Goal: Check status: Check status

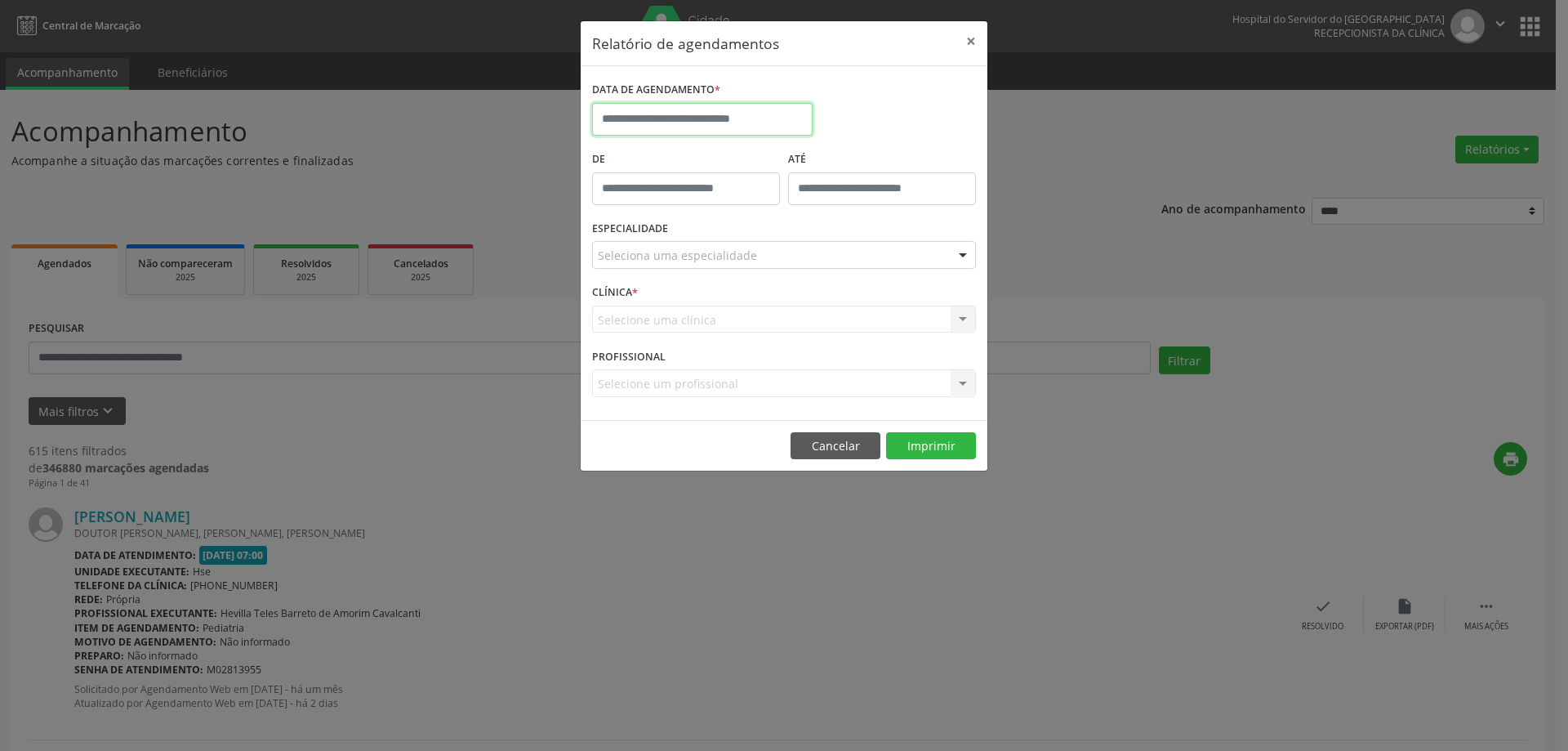
click at [669, 115] on input "text" at bounding box center [702, 119] width 220 height 32
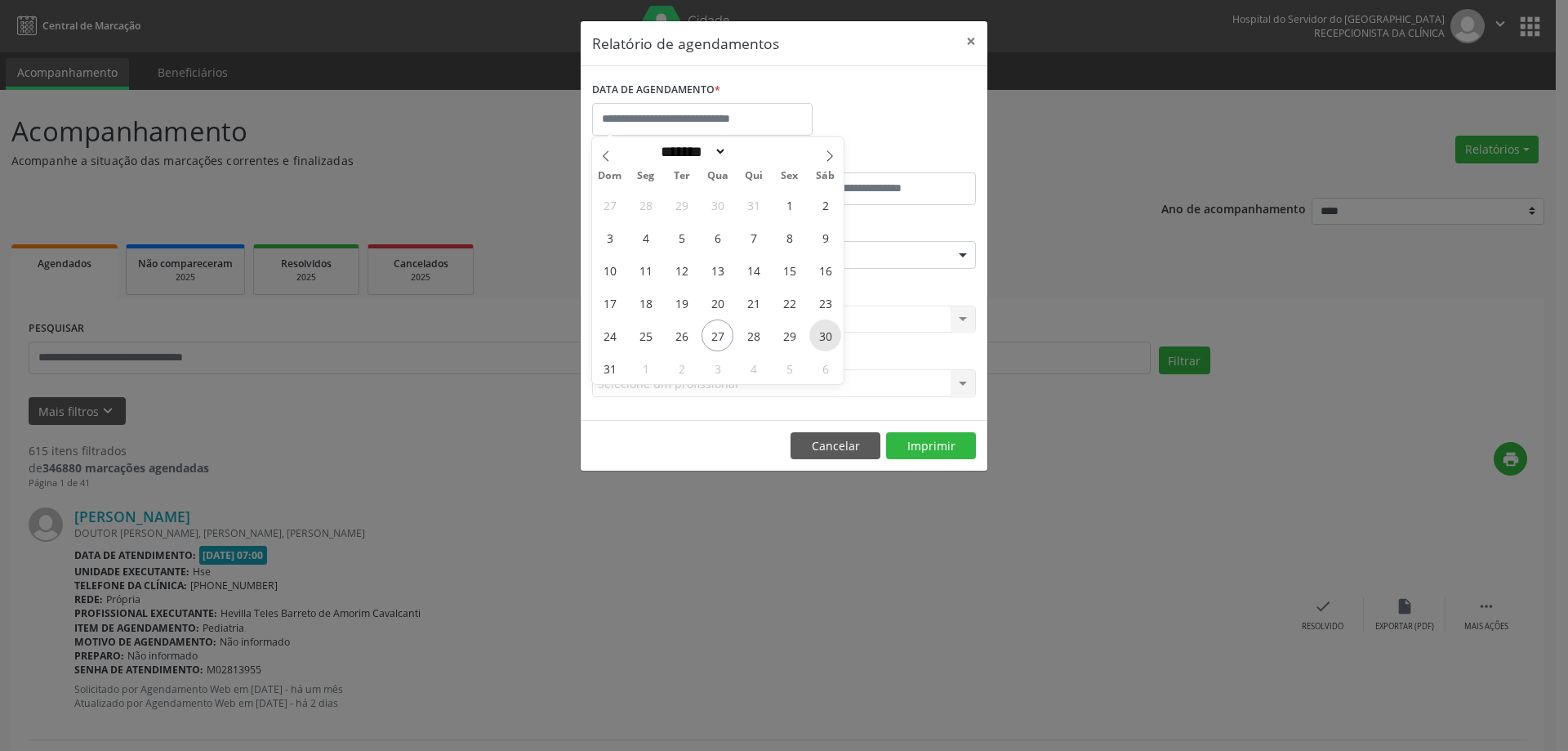
click at [823, 335] on span "30" at bounding box center [825, 336] width 31 height 31
type input "**********"
click at [823, 335] on span "30" at bounding box center [825, 336] width 31 height 31
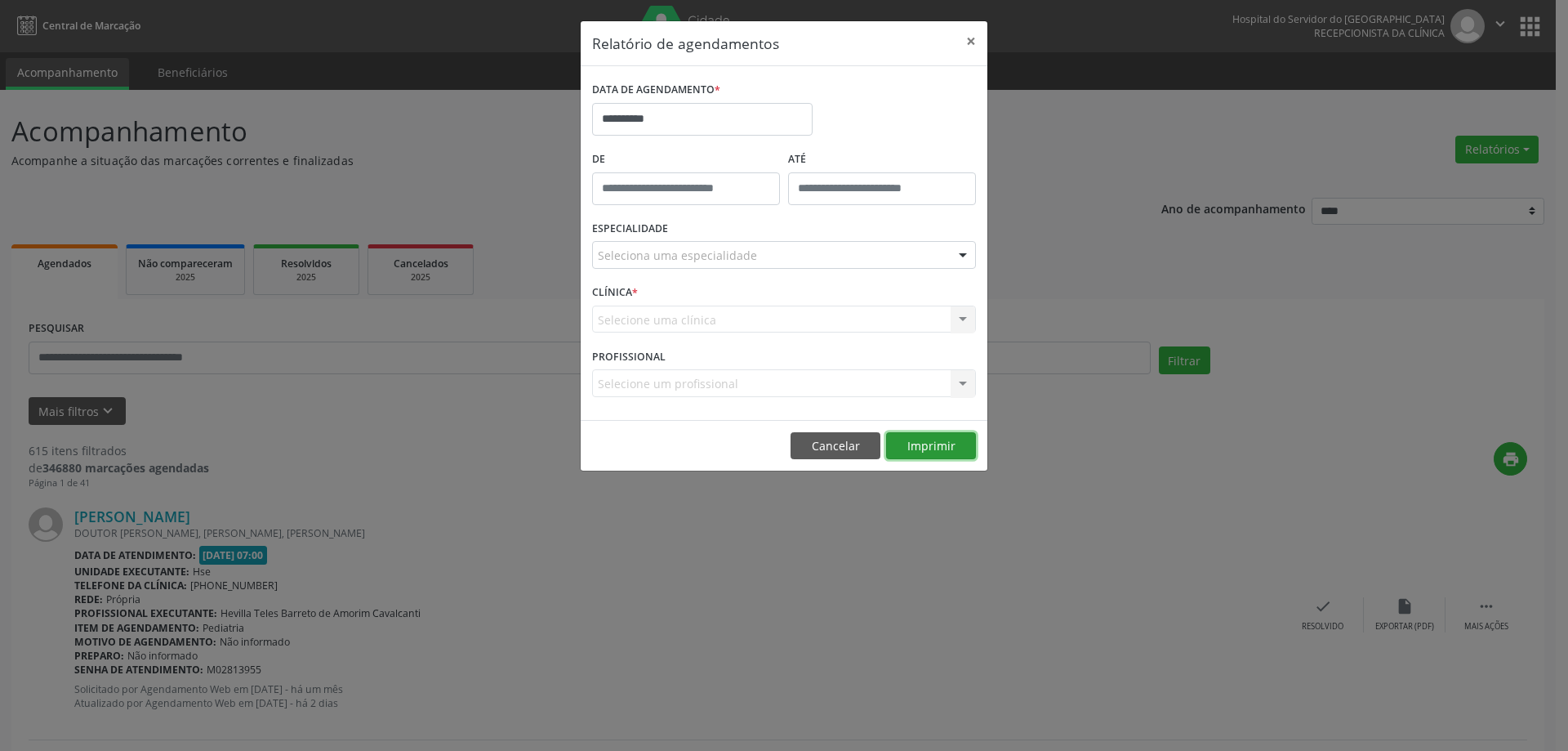
click at [921, 444] on button "Imprimir" at bounding box center [931, 446] width 90 height 28
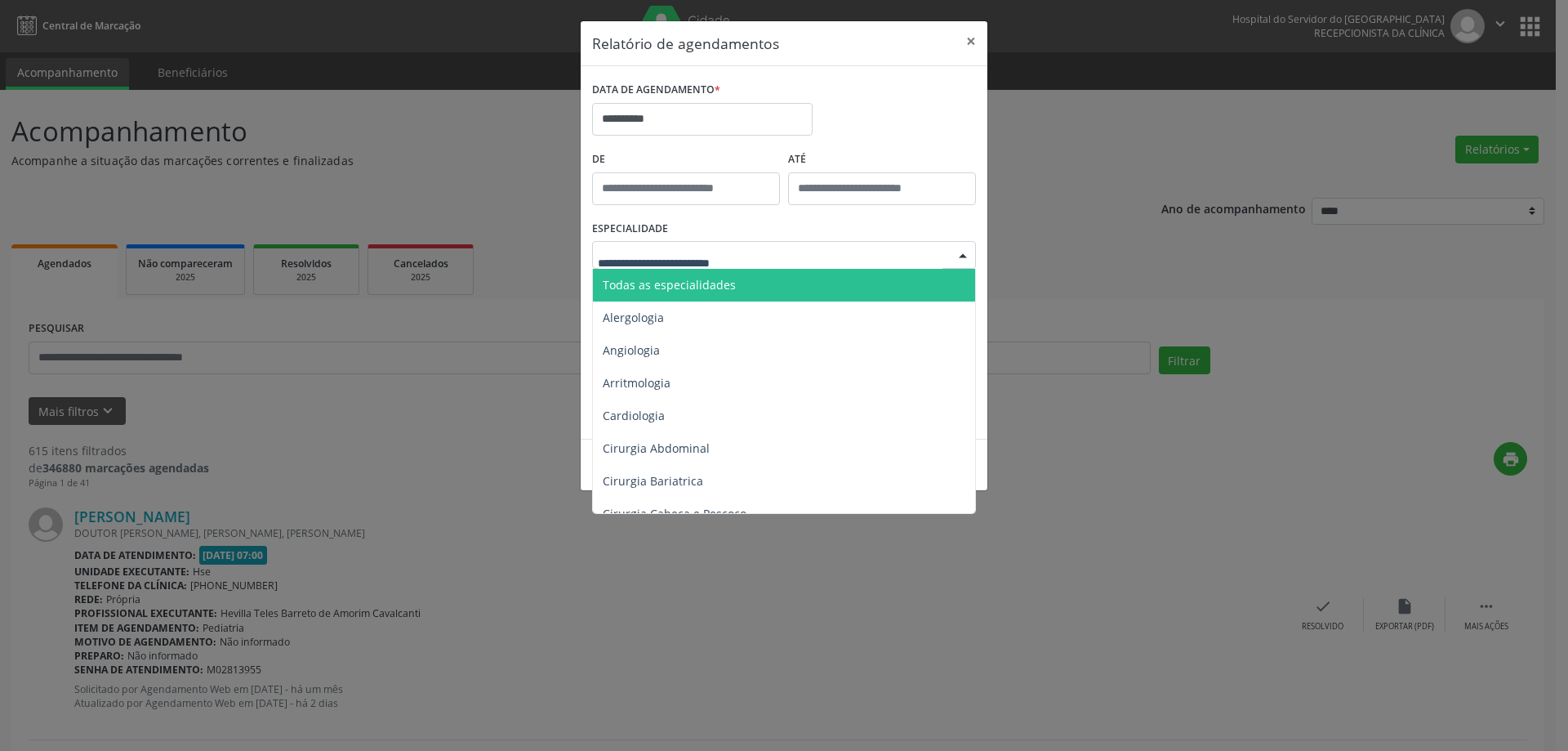
click at [710, 286] on span "Todas as especialidades" at bounding box center [669, 284] width 133 height 16
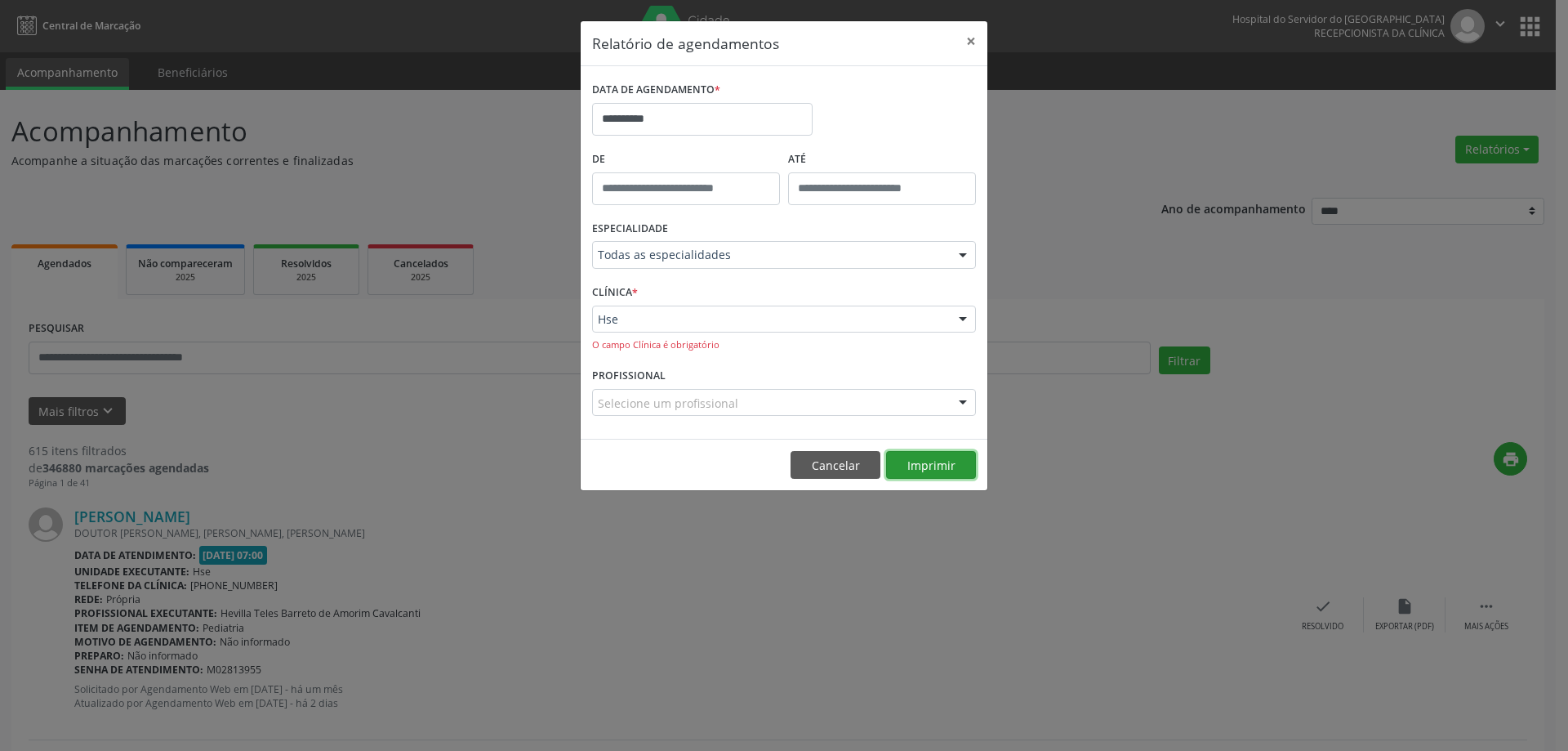
click at [895, 461] on button "Imprimir" at bounding box center [931, 465] width 90 height 28
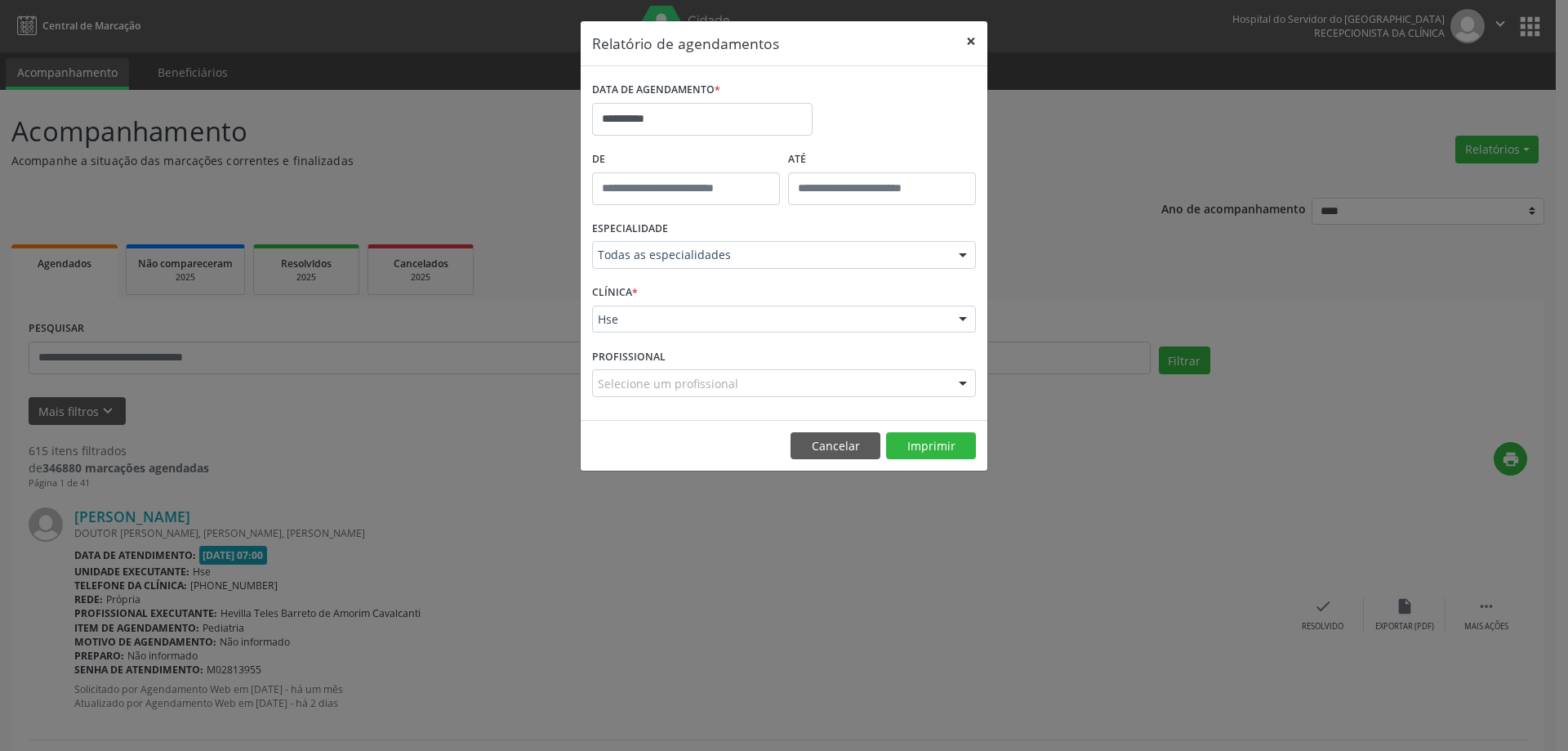
click at [963, 40] on button "×" at bounding box center [971, 41] width 32 height 40
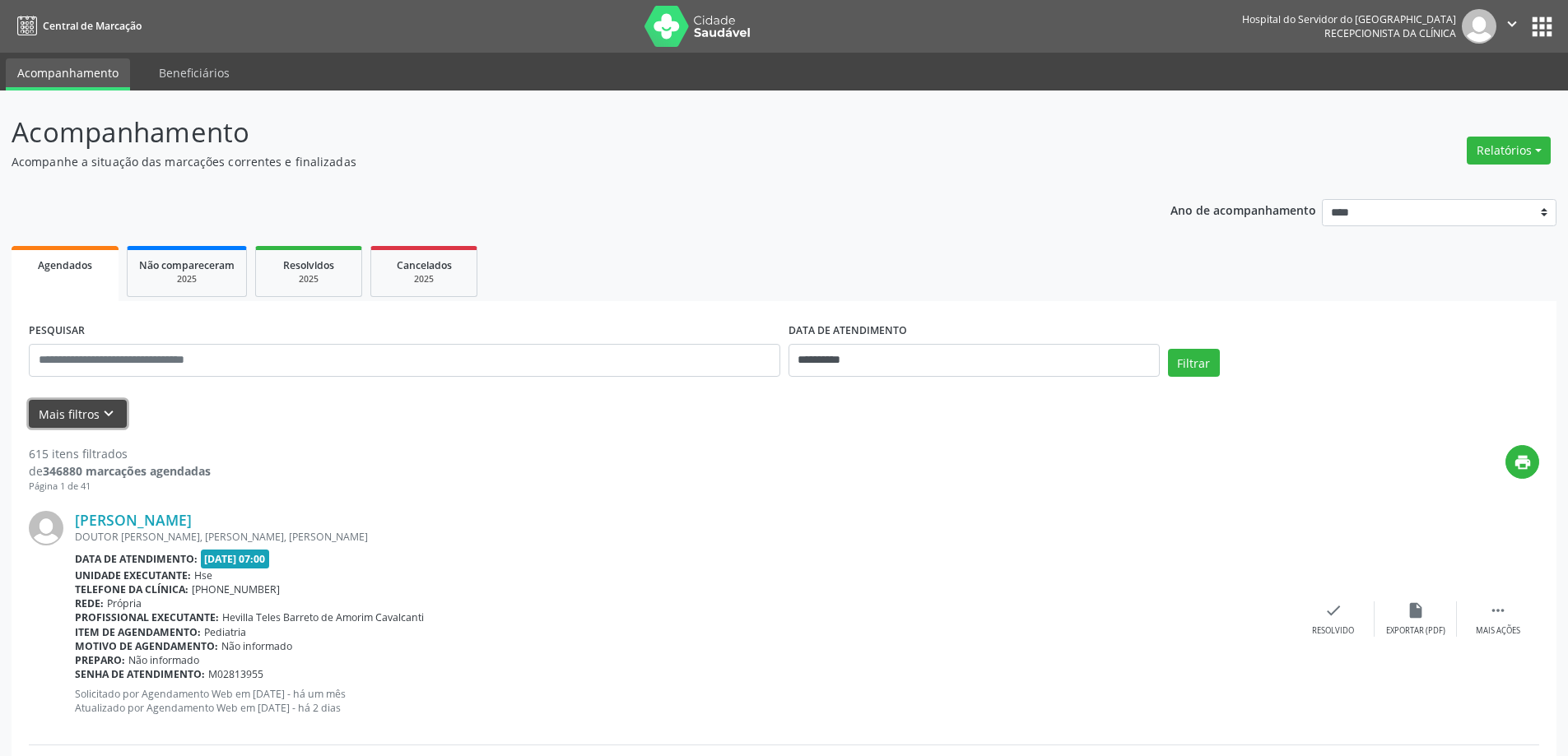
click at [102, 422] on icon "keyboard_arrow_down" at bounding box center [108, 414] width 18 height 18
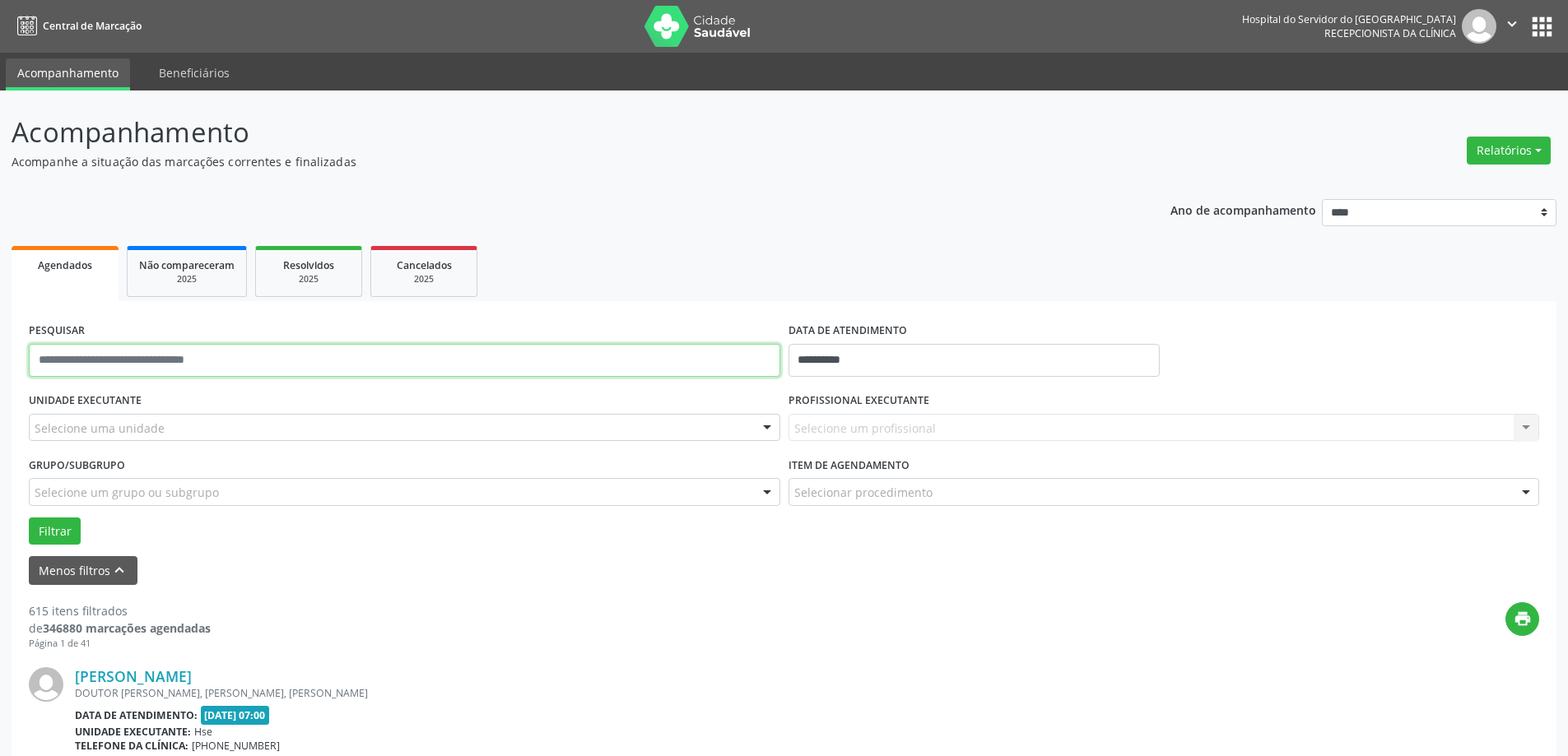
click at [153, 375] on input "text" at bounding box center [404, 360] width 751 height 33
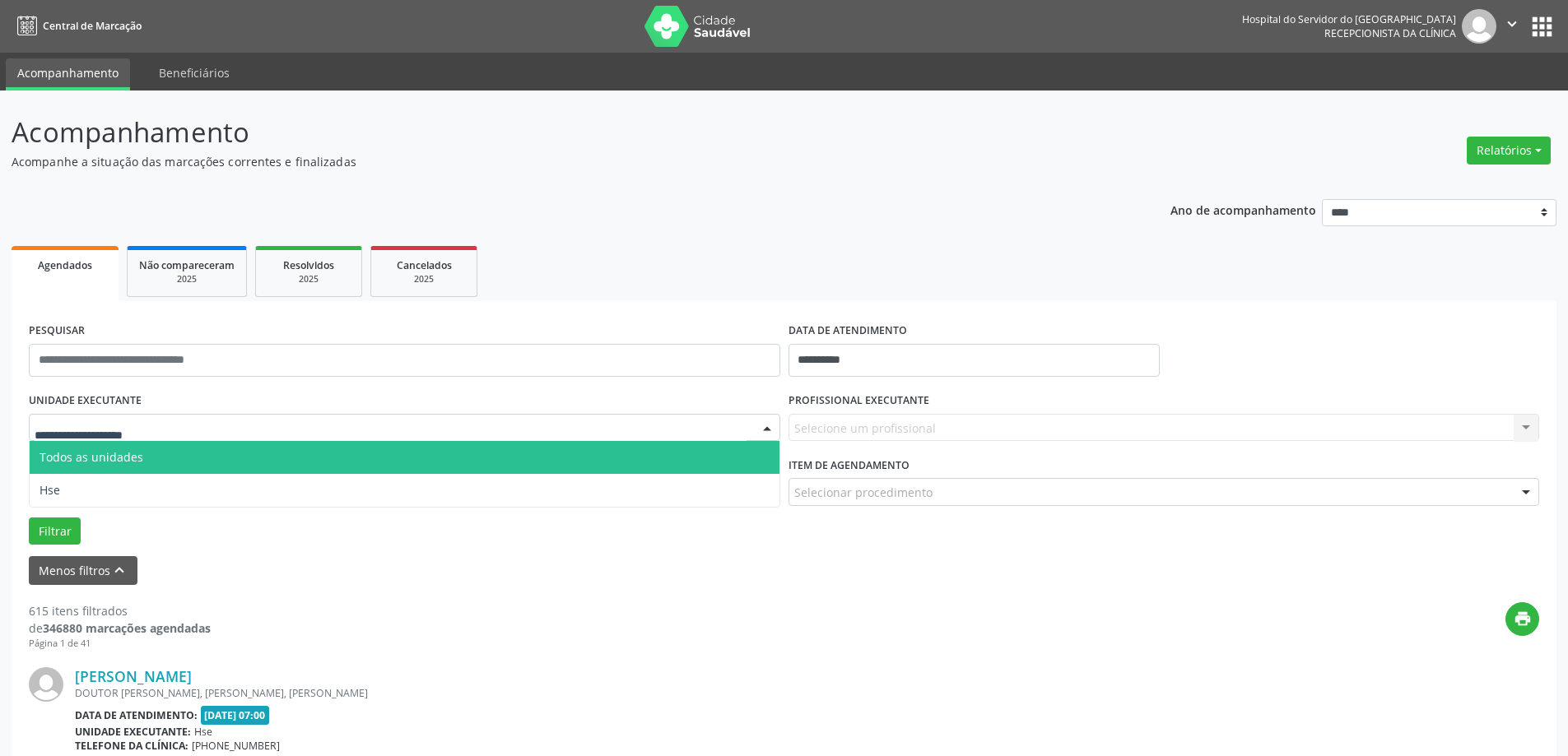
click at [367, 421] on div at bounding box center [404, 428] width 751 height 28
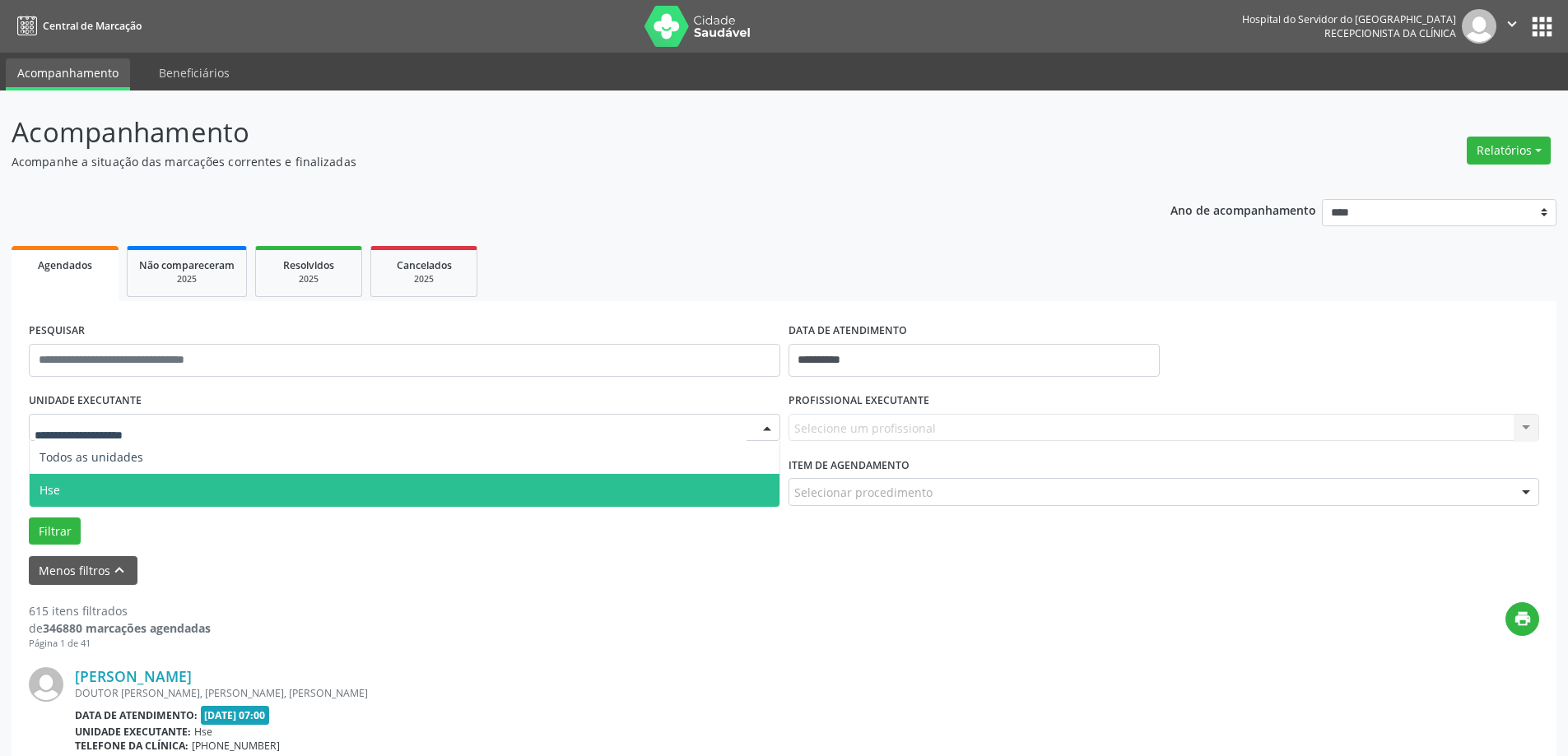
click at [101, 485] on span "Hse" at bounding box center [404, 489] width 749 height 33
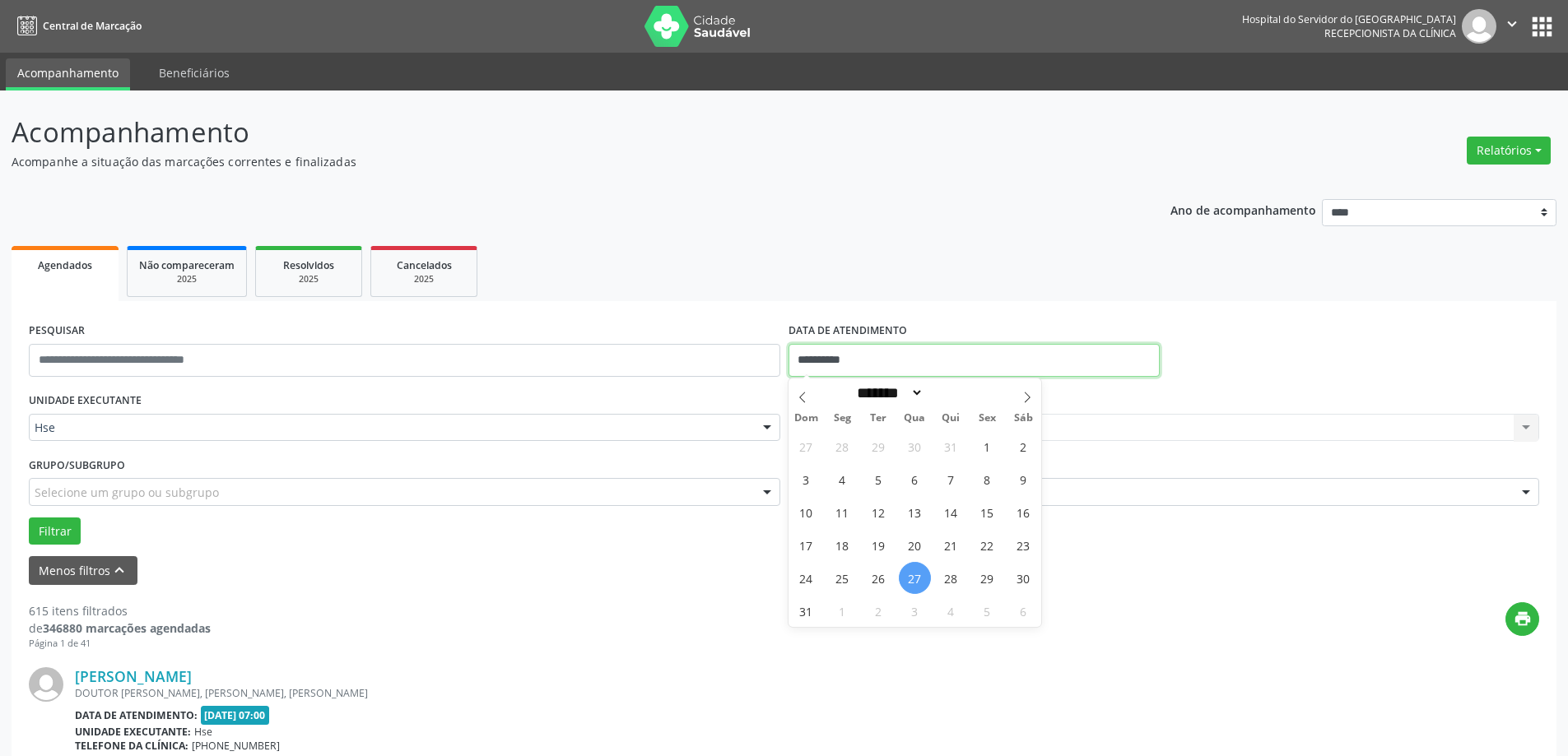
drag, startPoint x: 940, startPoint y: 361, endPoint x: 620, endPoint y: 371, distance: 320.2
click at [620, 371] on div "**********" at bounding box center [784, 353] width 1518 height 70
click at [29, 517] on button "Filtrar" at bounding box center [55, 531] width 52 height 28
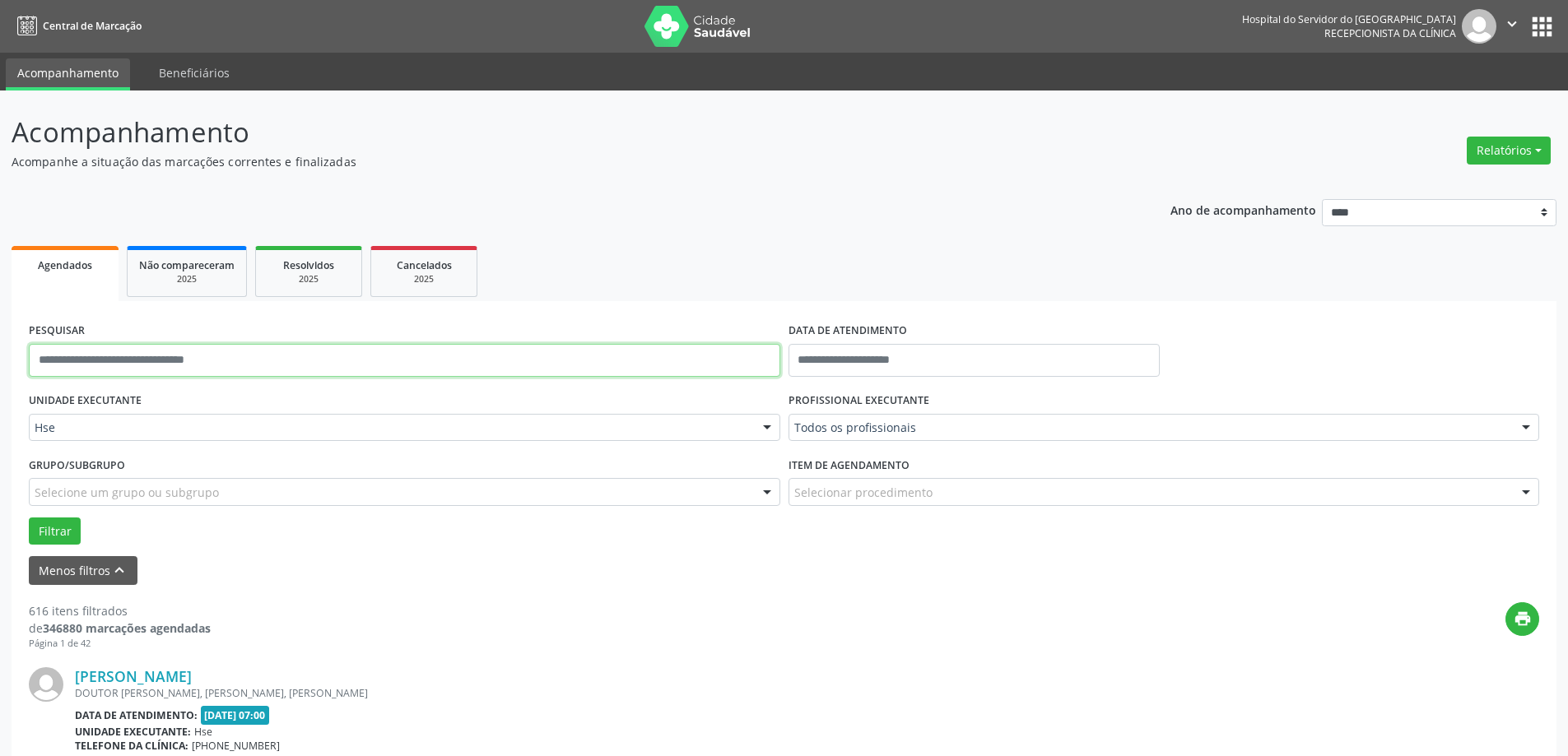
click at [207, 347] on input "text" at bounding box center [404, 360] width 751 height 33
type input "**********"
click at [50, 533] on button "Filtrar" at bounding box center [55, 531] width 52 height 28
click at [133, 678] on link "[PERSON_NAME]" at bounding box center [134, 676] width 117 height 18
